Goal: Task Accomplishment & Management: Manage account settings

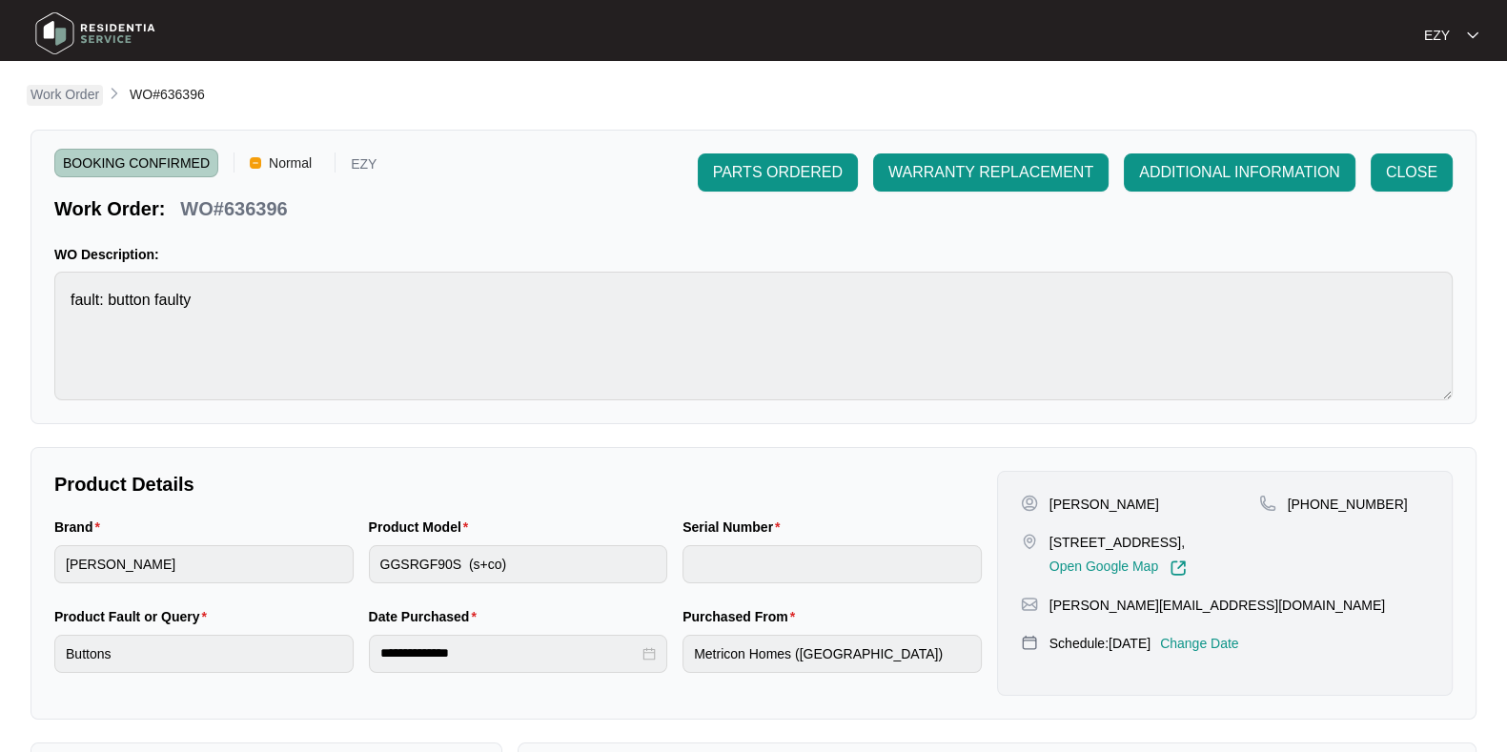
click at [44, 91] on p "Work Order" at bounding box center [64, 94] width 69 height 19
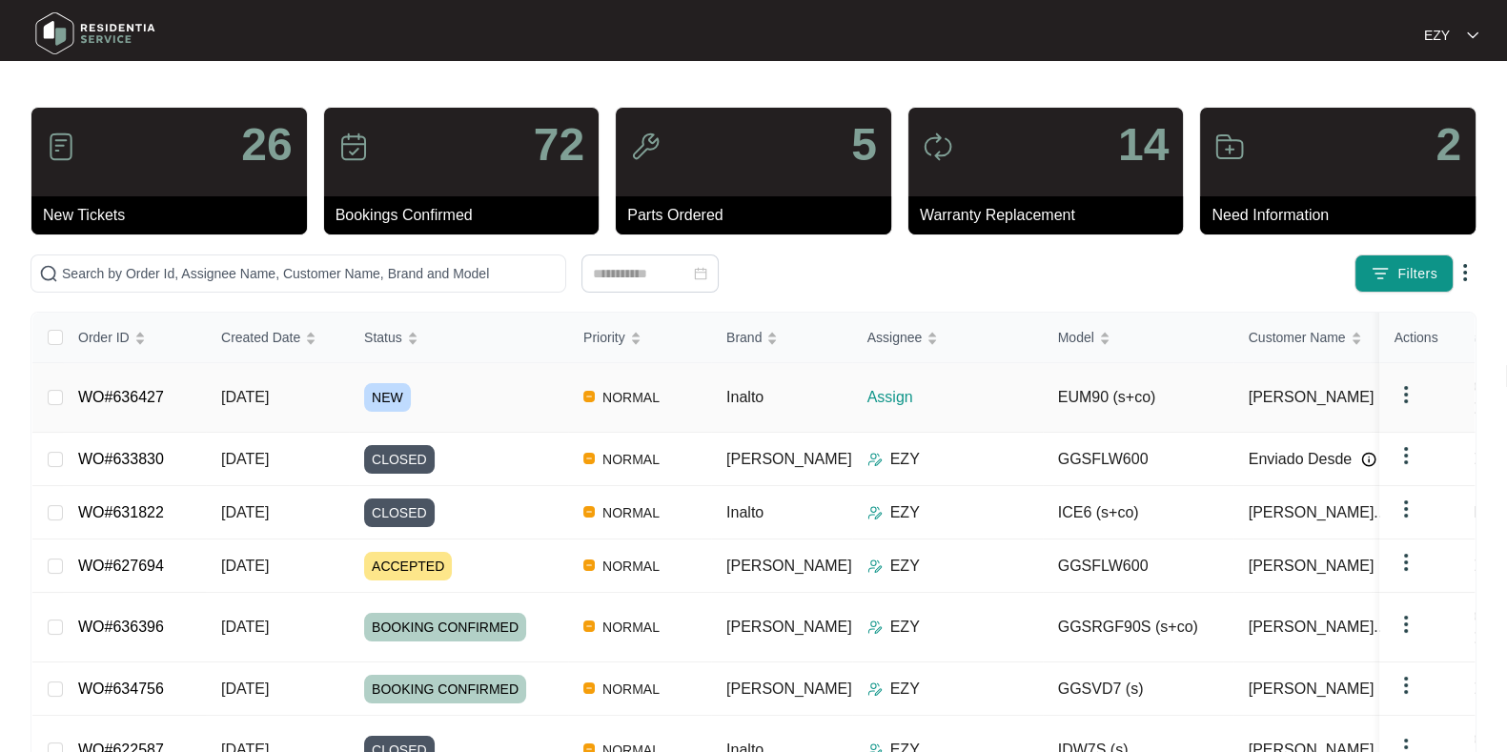
click at [458, 383] on div "NEW" at bounding box center [466, 397] width 204 height 29
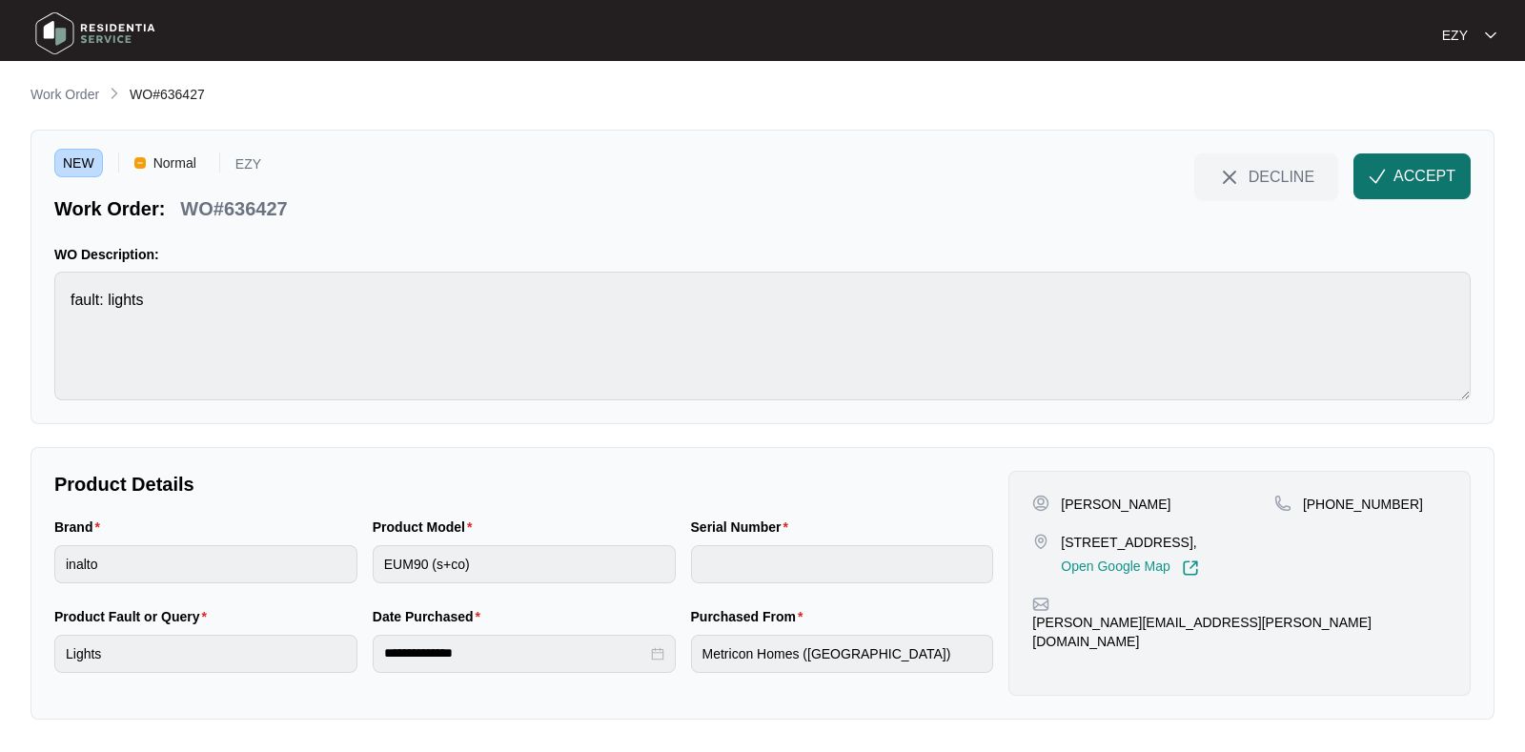
click at [1436, 172] on span "ACCEPT" at bounding box center [1424, 176] width 62 height 23
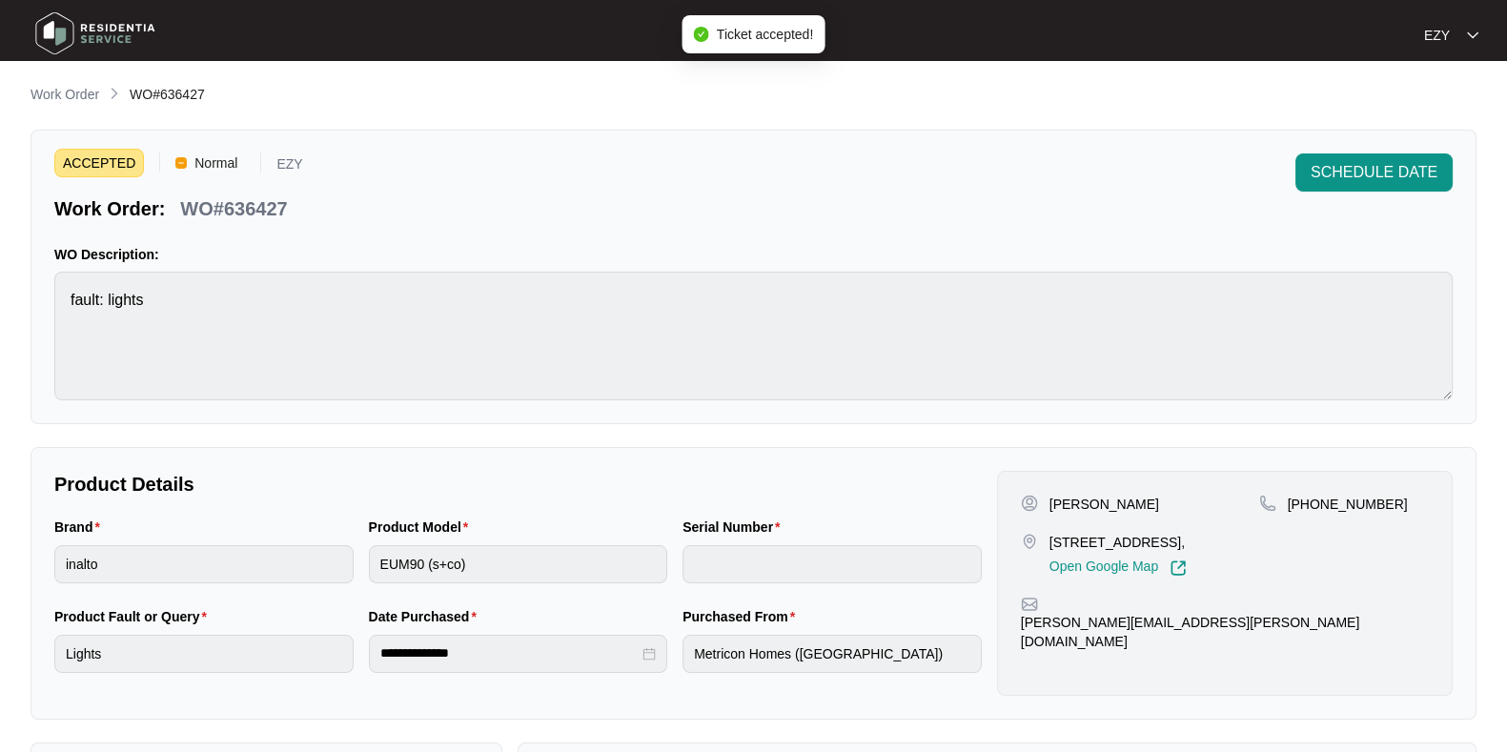
click at [222, 207] on p "WO#636427" at bounding box center [233, 208] width 107 height 27
copy div "WO#636427 SCHEDULE DATE"
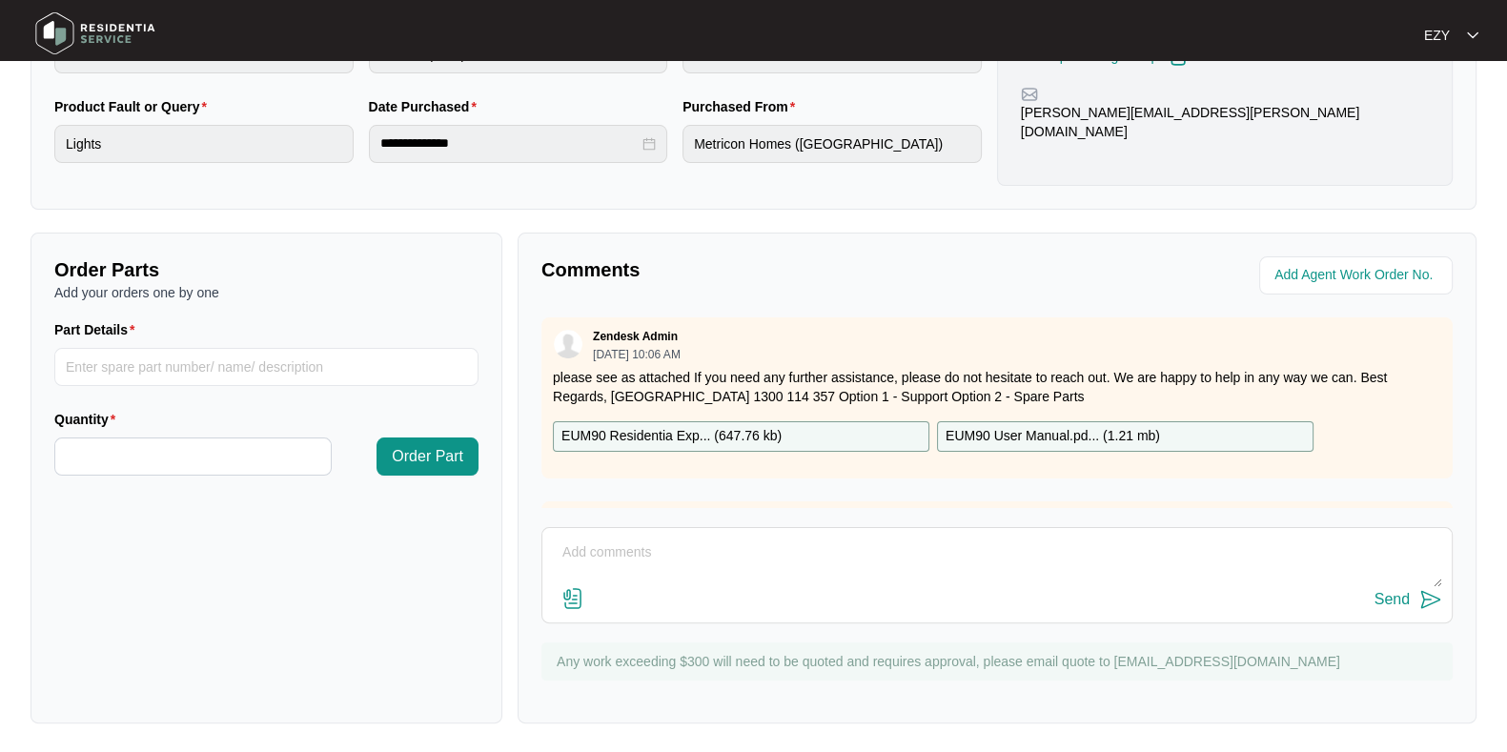
scroll to position [112, 0]
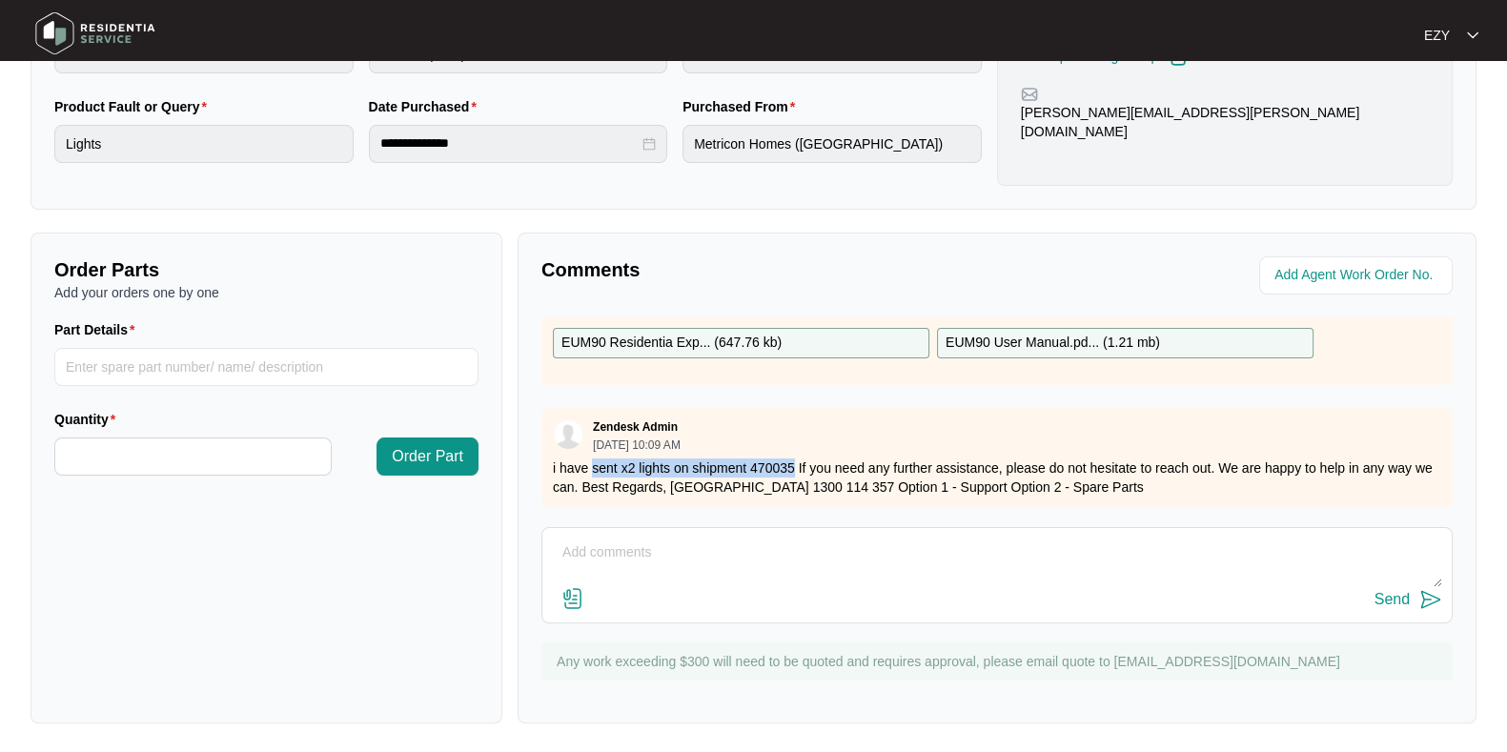
drag, startPoint x: 593, startPoint y: 445, endPoint x: 791, endPoint y: 442, distance: 198.2
click at [791, 458] on p "i have sent x2 lights on shipment 470035 If you need any further assistance, pl…" at bounding box center [997, 477] width 888 height 38
copy p "sent x2 lights on shipment 470035"
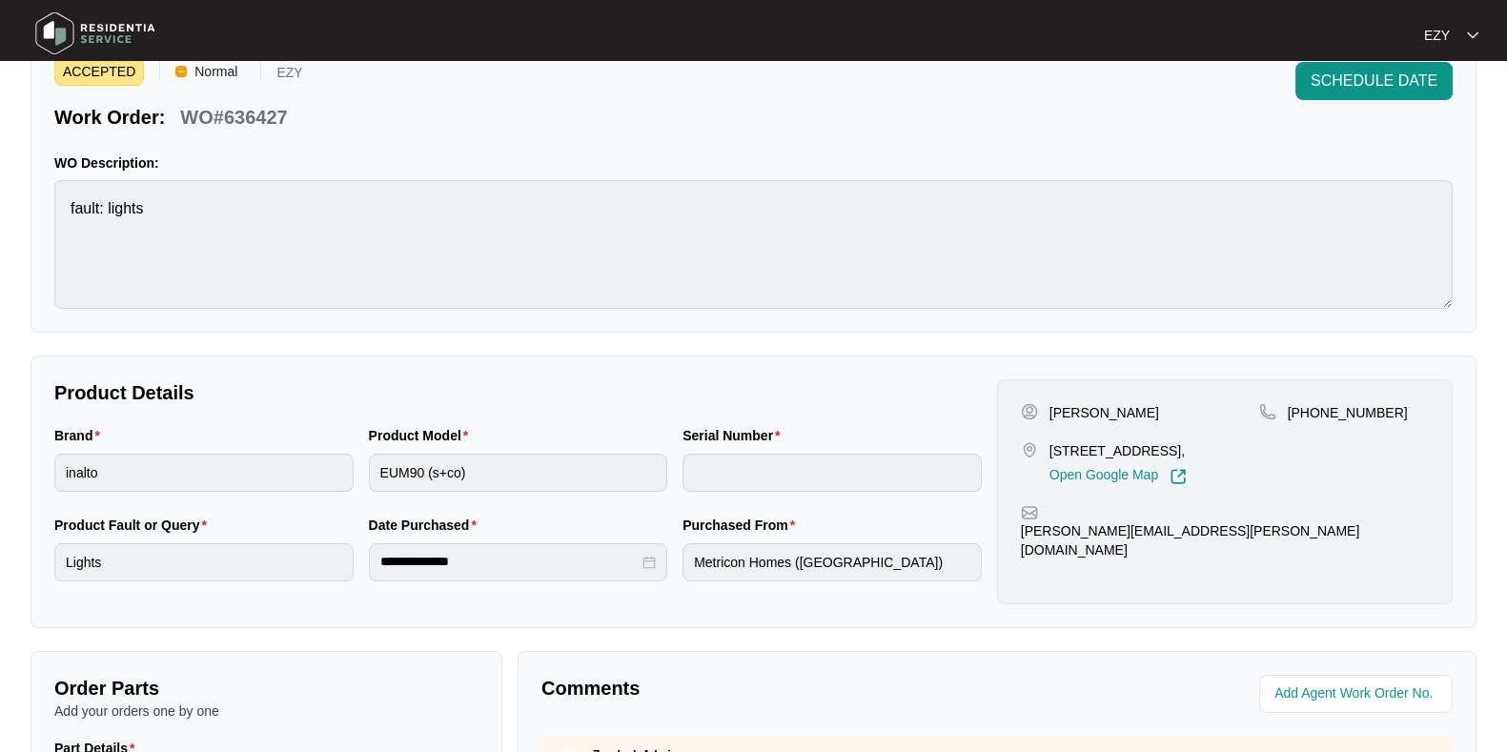
scroll to position [0, 0]
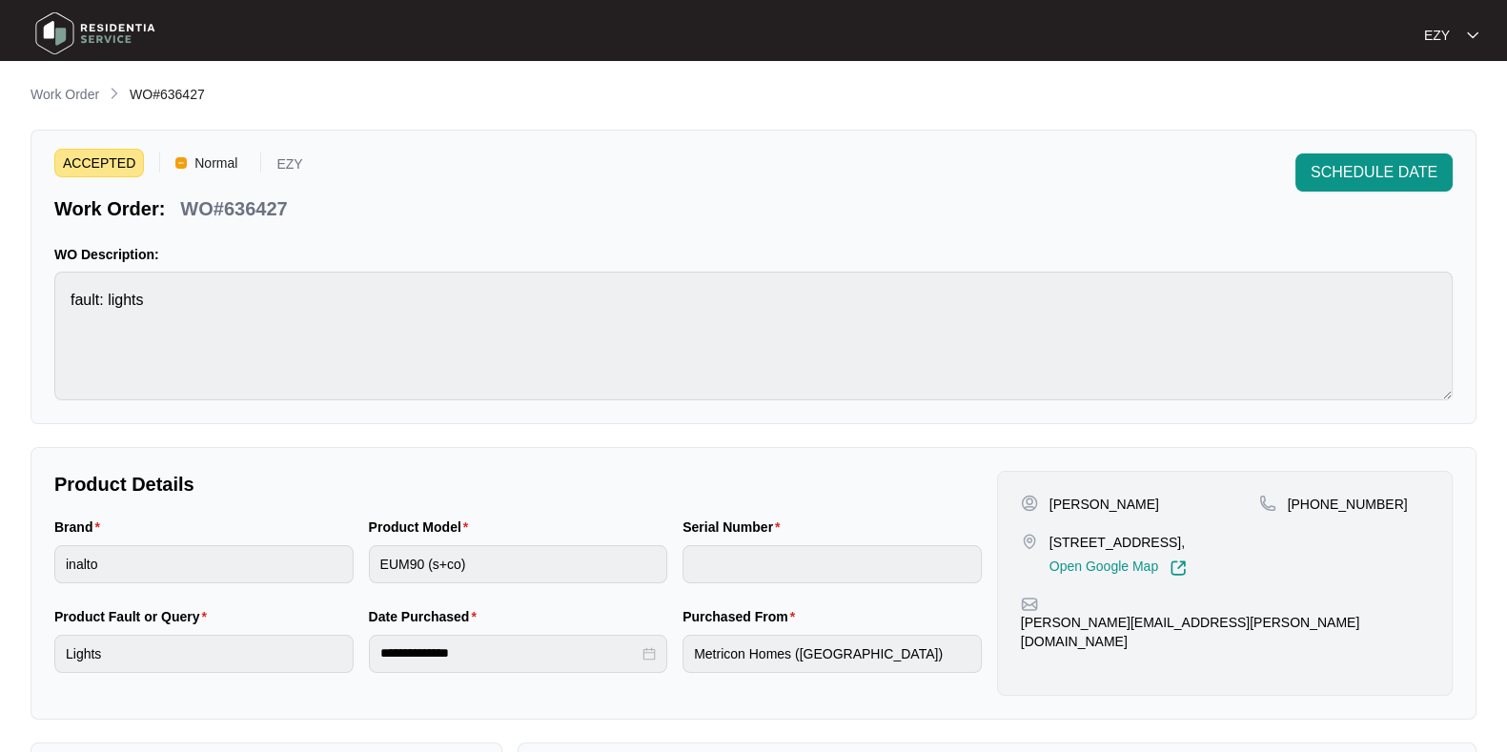
click at [1060, 506] on p "[PERSON_NAME]" at bounding box center [1104, 504] width 110 height 19
copy p "[PERSON_NAME]"
click at [1101, 534] on p "[STREET_ADDRESS]," at bounding box center [1117, 542] width 137 height 19
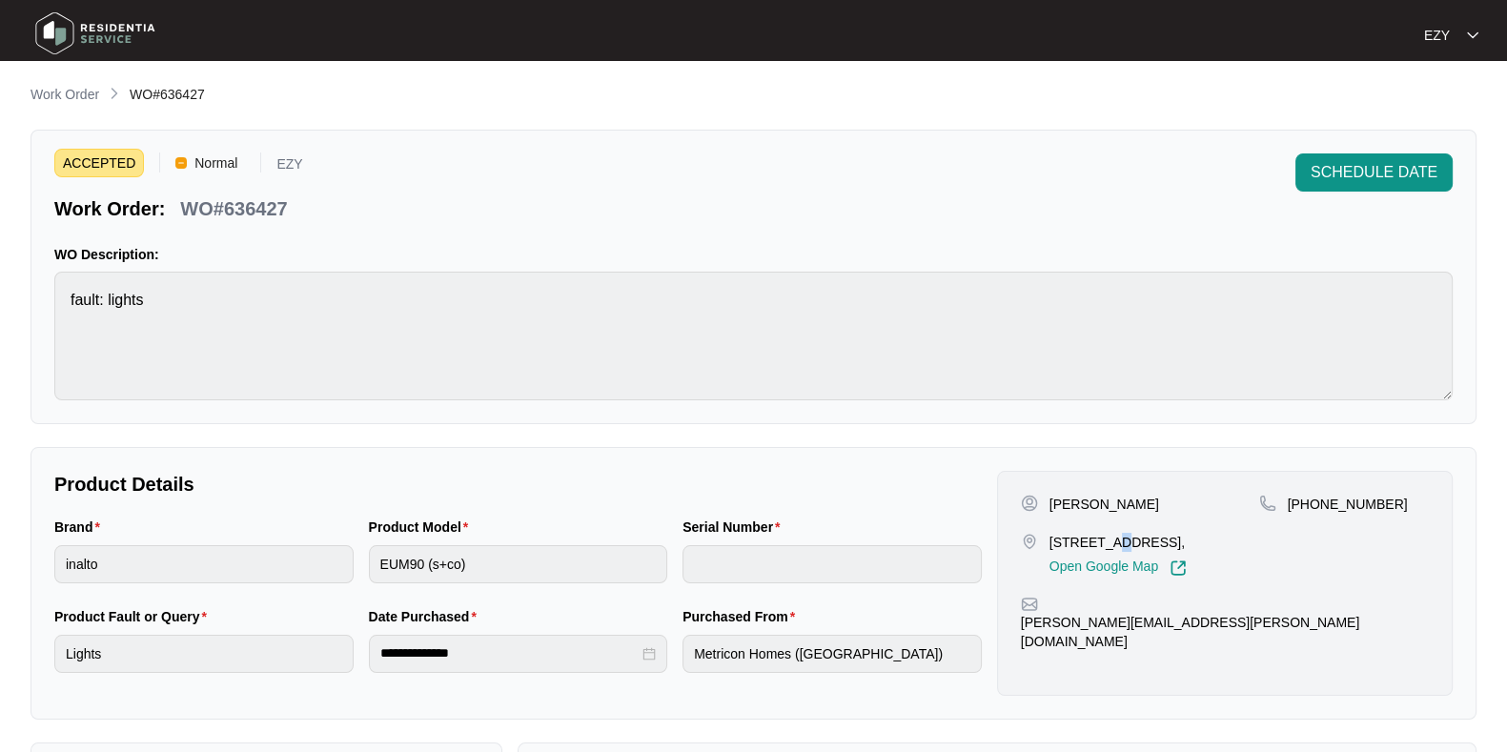
click at [1101, 534] on p "[STREET_ADDRESS]," at bounding box center [1117, 542] width 137 height 19
copy p "[STREET_ADDRESS],"
drag, startPoint x: 1398, startPoint y: 505, endPoint x: 1308, endPoint y: 519, distance: 91.7
click at [1308, 519] on div "[PHONE_NUMBER]" at bounding box center [1344, 536] width 170 height 82
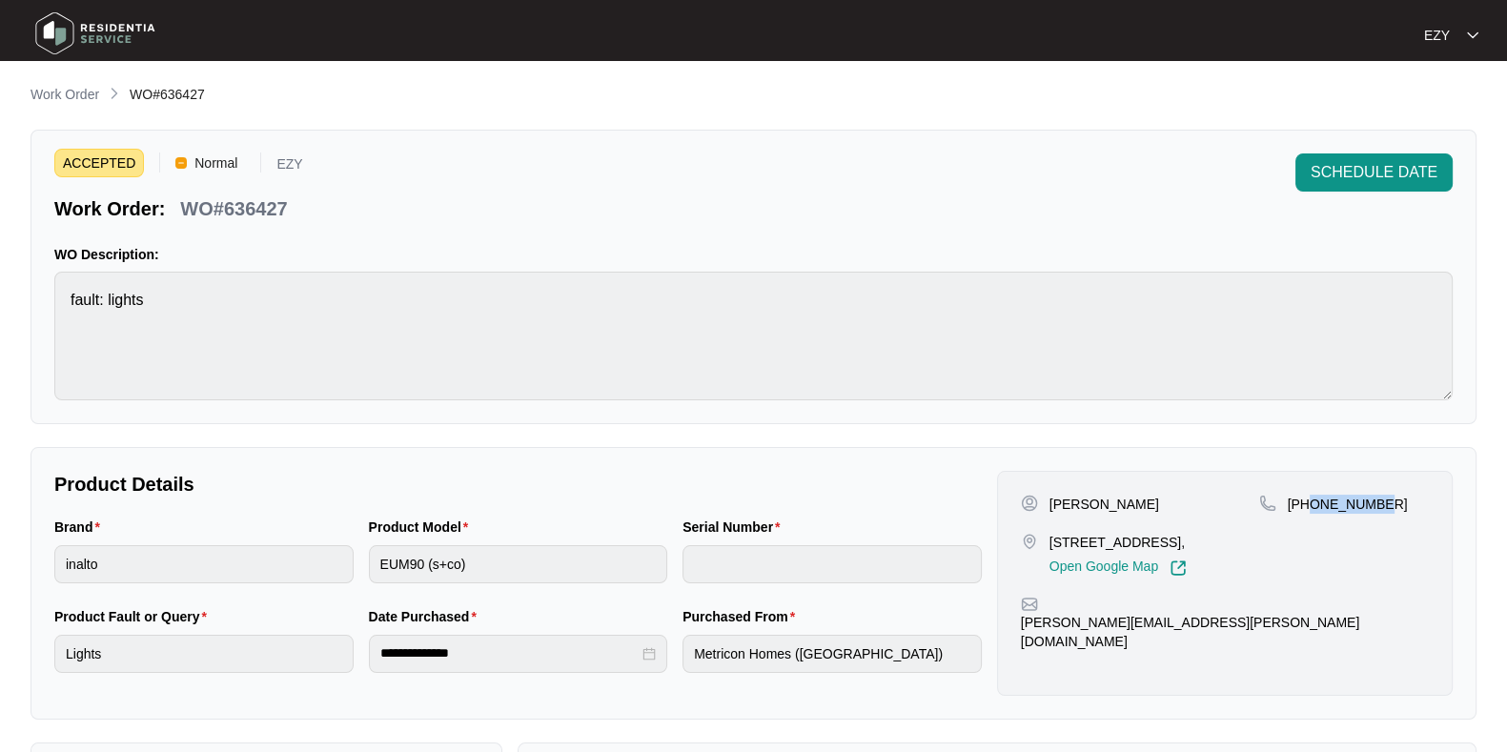
copy p "412218135"
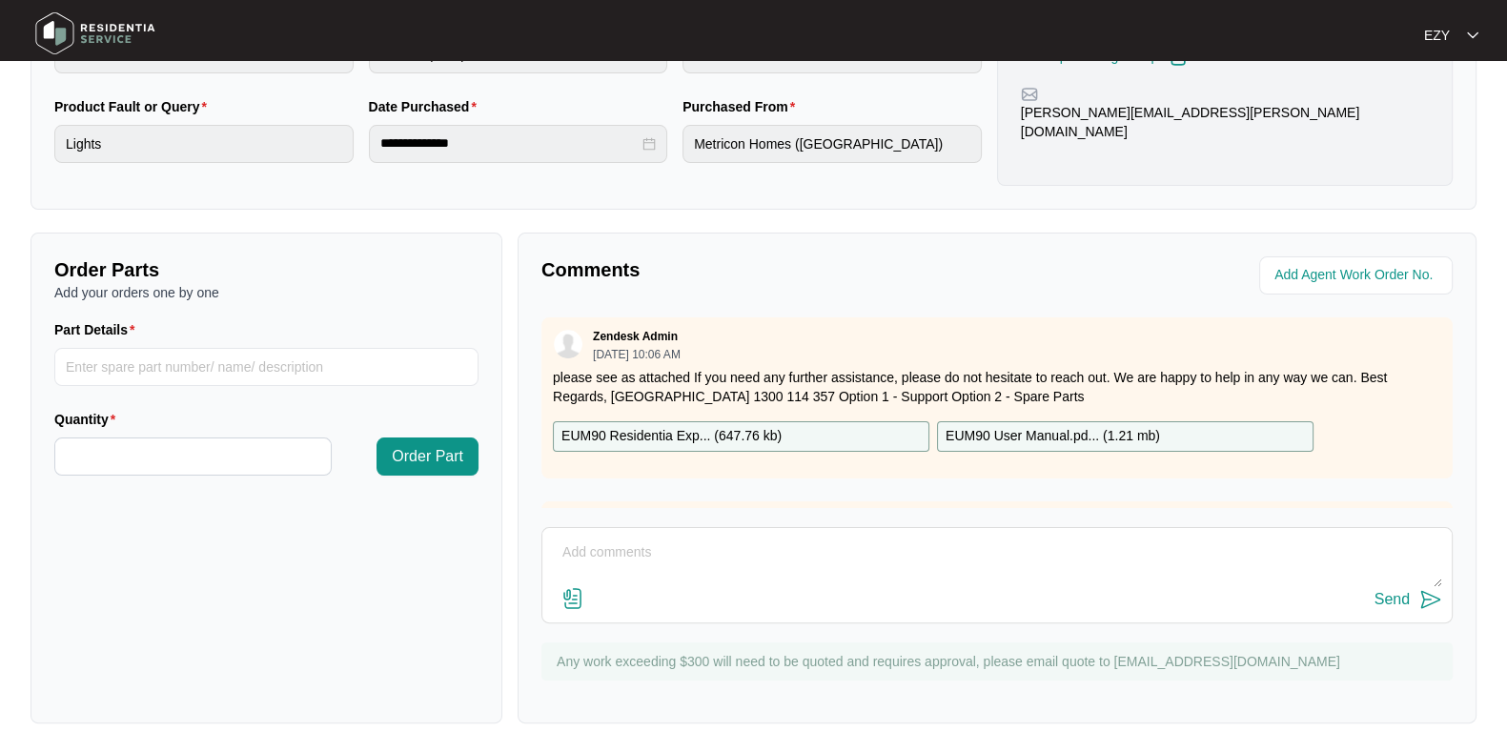
scroll to position [30, 0]
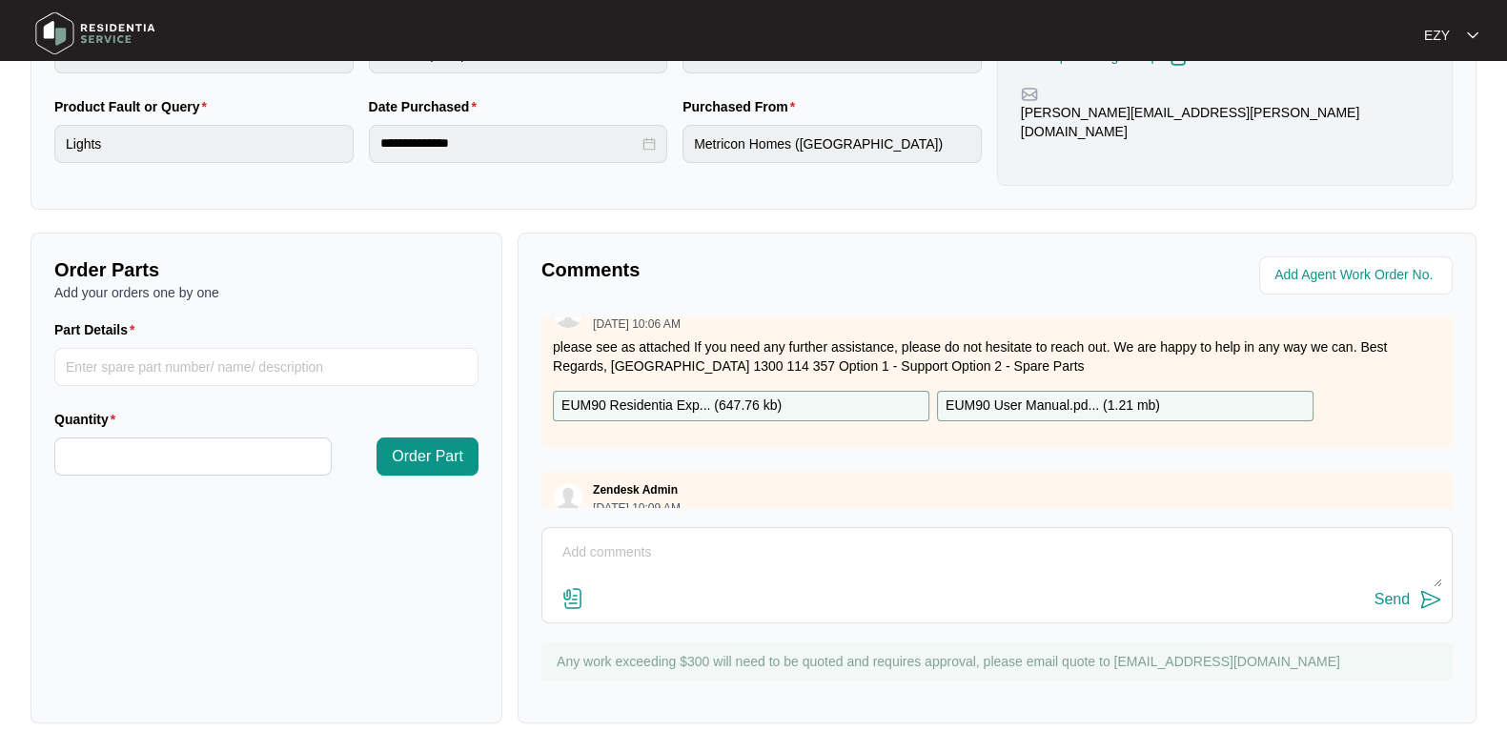
click at [675, 398] on p "EUM90 Residentia Exp... ( 647.76 kb )" at bounding box center [671, 405] width 220 height 21
click at [1065, 407] on p "EUM90 User Manual.pd... ( 1.21 mb )" at bounding box center [1052, 405] width 214 height 21
